Goal: Task Accomplishment & Management: Manage account settings

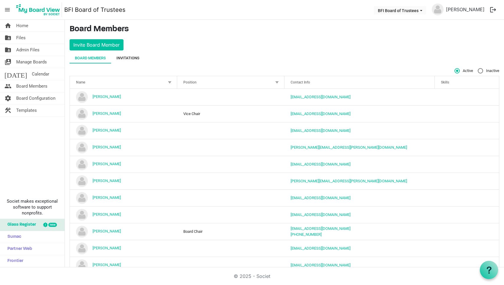
click at [132, 58] on div "Invitations" at bounding box center [128, 58] width 23 height 6
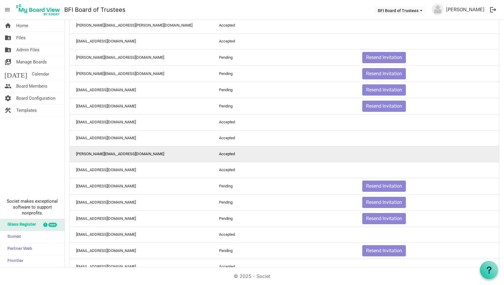
scroll to position [96, 0]
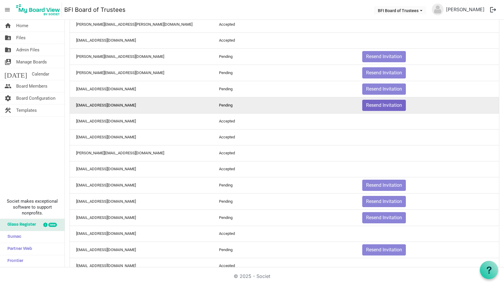
click at [386, 107] on button "Resend Invitation" at bounding box center [385, 105] width 44 height 11
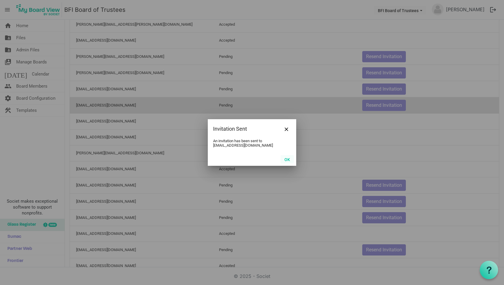
click at [287, 159] on button "OK" at bounding box center [287, 159] width 13 height 8
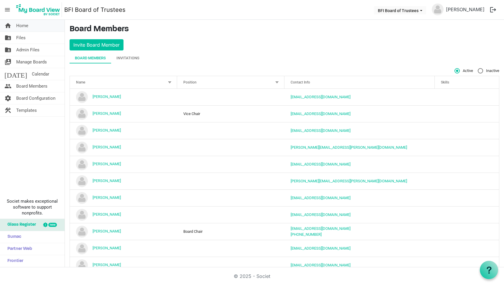
click at [19, 24] on span "Home" at bounding box center [22, 26] width 12 height 12
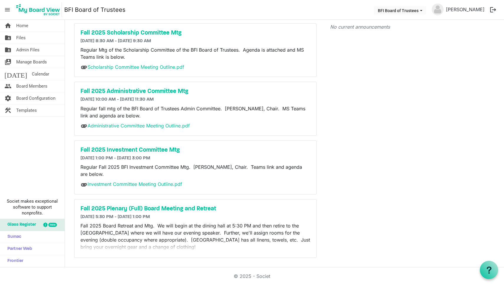
scroll to position [32, 0]
click at [134, 150] on h5 "Fall 2025 Investment Committee Mtg" at bounding box center [196, 150] width 230 height 7
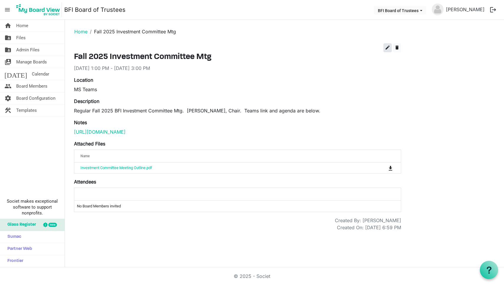
click at [387, 47] on span "edit" at bounding box center [387, 47] width 5 height 5
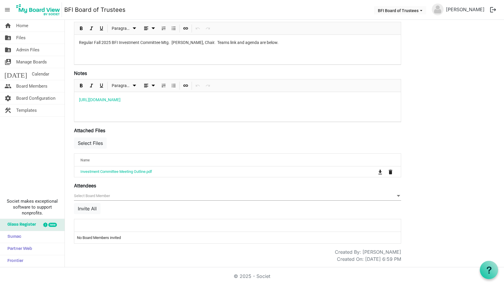
scroll to position [112, 0]
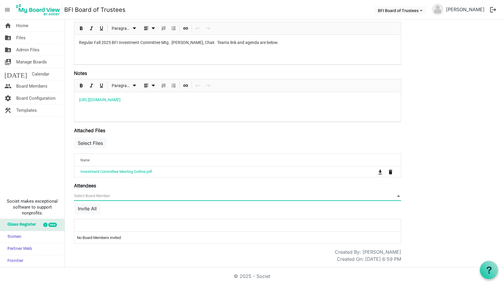
click at [99, 195] on span "null" at bounding box center [237, 195] width 327 height 9
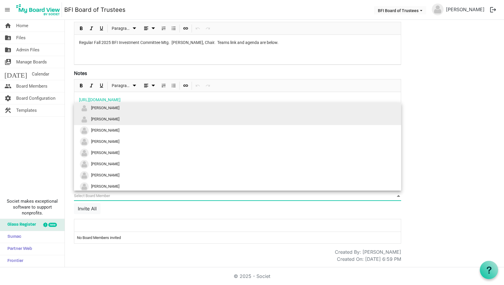
click at [118, 119] on li "[PERSON_NAME]" at bounding box center [237, 119] width 327 height 11
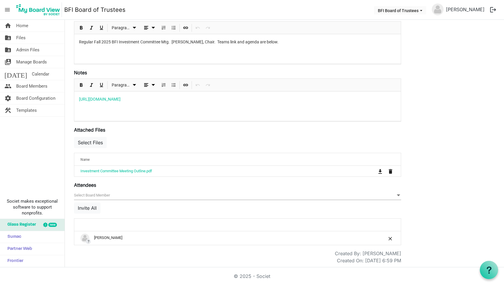
click at [94, 195] on span "null" at bounding box center [237, 195] width 327 height 9
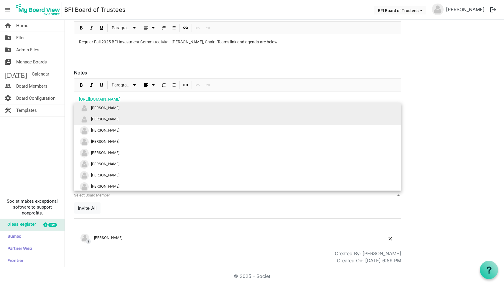
click at [119, 117] on span "[PERSON_NAME]" at bounding box center [105, 119] width 28 height 4
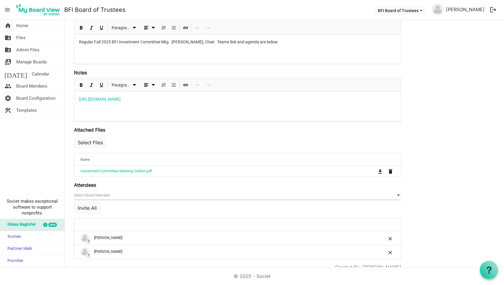
click at [98, 196] on span "null" at bounding box center [237, 195] width 327 height 9
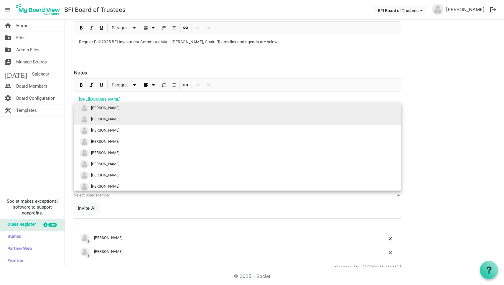
click at [110, 121] on li "[PERSON_NAME]" at bounding box center [237, 119] width 327 height 11
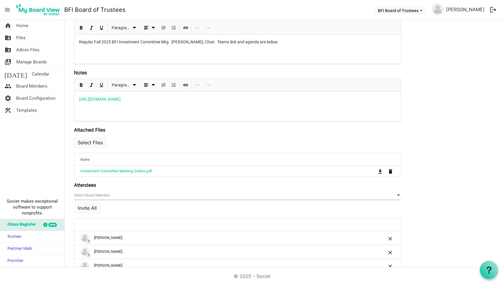
click at [102, 198] on span "null" at bounding box center [237, 195] width 327 height 9
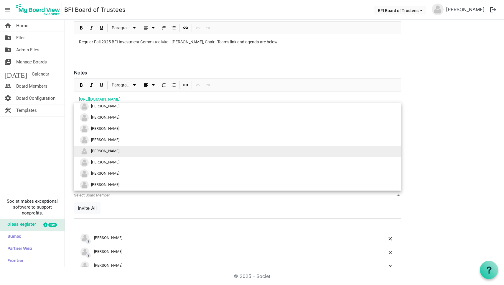
scroll to position [13, 0]
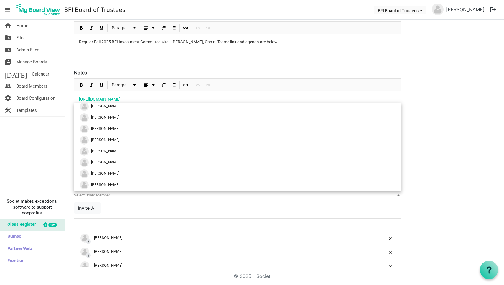
click at [135, 215] on div "null Invite All" at bounding box center [237, 204] width 327 height 27
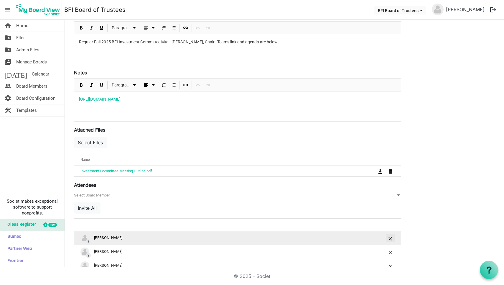
click at [390, 239] on span "is Command column column header" at bounding box center [391, 239] width 4 height 4
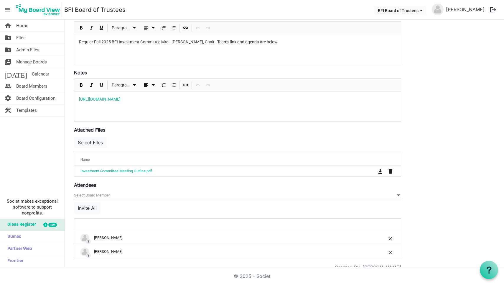
click at [390, 239] on span "is Command column column header" at bounding box center [391, 239] width 4 height 4
drag, startPoint x: 365, startPoint y: 105, endPoint x: 78, endPoint y: 100, distance: 286.7
click at [78, 100] on div "https://teams.microsoft.com/l/meetup-join/19%3ameeting_ZGI0N2M0YzQtNTI2Yi00Yzdh…" at bounding box center [237, 106] width 327 height 29
copy link "https://teams.microsoft.com/l/meetup-join/19%3ameeting_ZGI0N2M0YzQtNTI2Yi00Yzdh…"
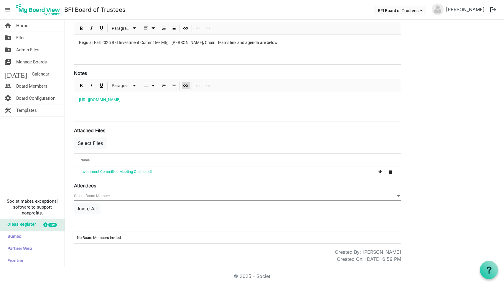
click at [257, 58] on div "Regular Fall 2025 BFI Investment Committee Mtg. Dennis Fulkerson, Chair. Teams …" at bounding box center [237, 49] width 327 height 29
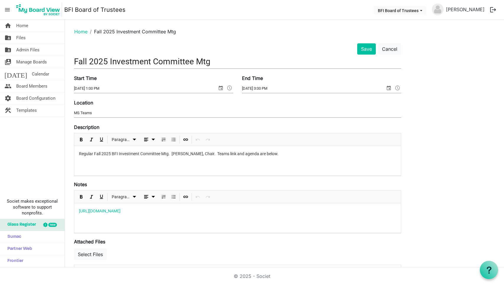
scroll to position [0, 0]
click at [391, 46] on button "Cancel" at bounding box center [389, 48] width 23 height 11
